Goal: Information Seeking & Learning: Learn about a topic

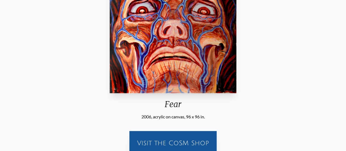
scroll to position [19, 0]
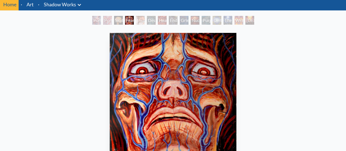
click at [119, 20] on div "Skull Fetus" at bounding box center [118, 20] width 9 height 9
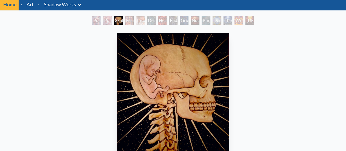
click at [136, 19] on div "Insomnia" at bounding box center [140, 20] width 9 height 9
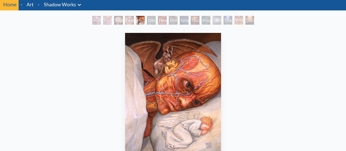
click at [153, 19] on div "Despair" at bounding box center [151, 20] width 9 height 9
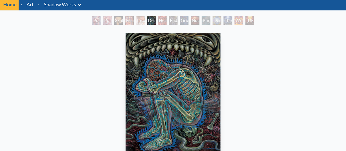
click at [177, 23] on div "Endarkenment" at bounding box center [173, 20] width 9 height 9
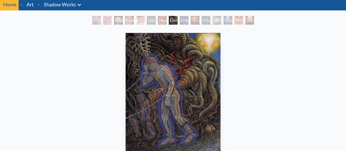
click at [197, 23] on div "Nuclear Crucifixion" at bounding box center [195, 20] width 9 height 9
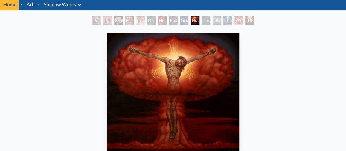
click at [153, 23] on div "Despair" at bounding box center [151, 20] width 9 height 9
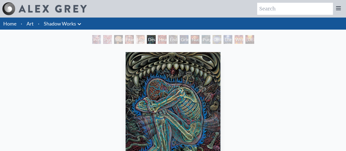
click at [177, 40] on div "Endarkenment" at bounding box center [173, 39] width 9 height 9
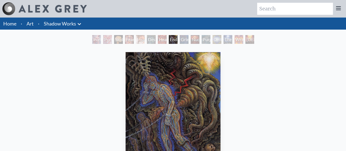
click at [148, 41] on div "Despair" at bounding box center [151, 39] width 9 height 9
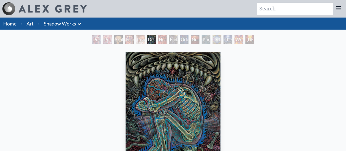
click at [136, 42] on div "Insomnia" at bounding box center [140, 39] width 9 height 9
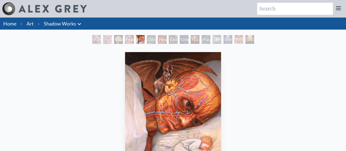
click at [114, 43] on div "Skull Fetus" at bounding box center [118, 39] width 9 height 9
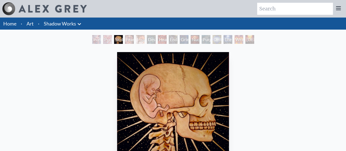
click at [155, 42] on div "Despair" at bounding box center [151, 39] width 9 height 9
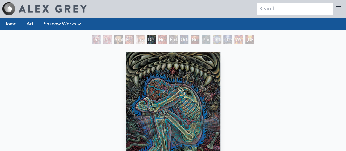
click at [245, 43] on div "[DEMOGRAPHIC_DATA] & the Two Thieves" at bounding box center [249, 39] width 9 height 9
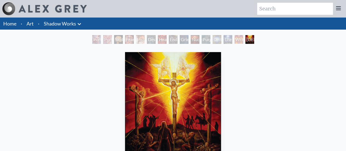
click at [234, 41] on div "Wrathful Deity" at bounding box center [238, 39] width 9 height 9
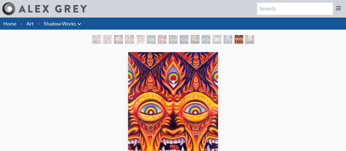
click at [216, 41] on div "Deities & Demons Drinking from the Milky Pool" at bounding box center [216, 39] width 9 height 9
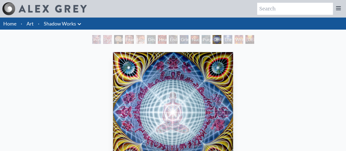
click at [158, 41] on div "Headache" at bounding box center [162, 39] width 9 height 9
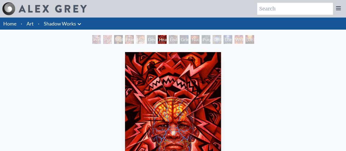
click at [147, 42] on div "Despair" at bounding box center [151, 39] width 9 height 9
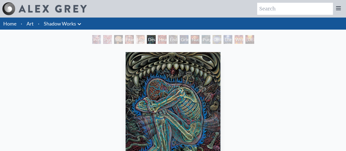
click at [136, 41] on div "Insomnia" at bounding box center [140, 39] width 9 height 9
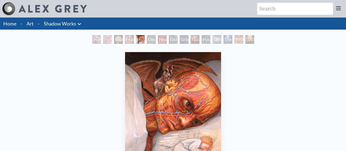
click at [116, 42] on div "Skull Fetus" at bounding box center [118, 39] width 9 height 9
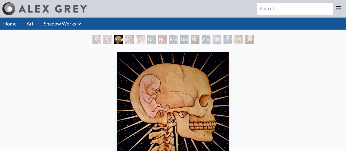
click at [103, 42] on div "Portrait of an Artist 1" at bounding box center [107, 39] width 9 height 9
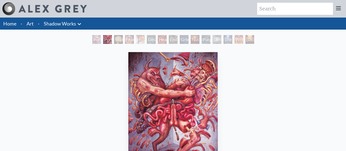
click at [92, 38] on div "Portrait of an Artist 2" at bounding box center [96, 39] width 9 height 9
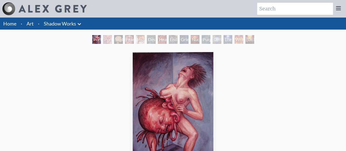
click at [108, 42] on div "Portrait of an Artist 1" at bounding box center [107, 39] width 9 height 9
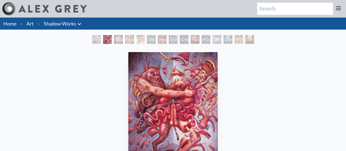
click at [145, 39] on div "Insomnia" at bounding box center [140, 39] width 9 height 9
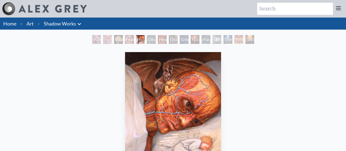
click at [156, 40] on div "Despair" at bounding box center [151, 39] width 9 height 9
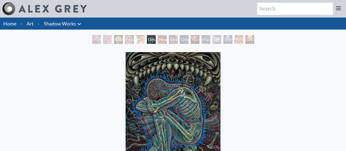
click at [166, 40] on div "Headache" at bounding box center [162, 39] width 9 height 9
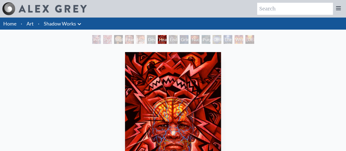
click at [191, 42] on div "Nuclear Crucifixion" at bounding box center [195, 39] width 9 height 9
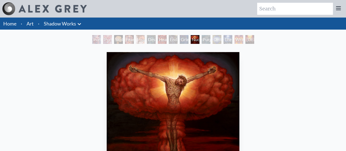
click at [218, 40] on div "Deities & Demons Drinking from the Milky Pool" at bounding box center [216, 39] width 9 height 9
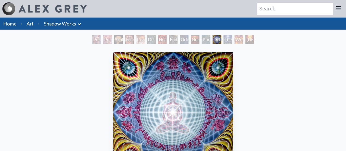
click at [232, 37] on div "The Soul Finds It's Way" at bounding box center [227, 39] width 9 height 9
